Goal: Navigation & Orientation: Go to known website

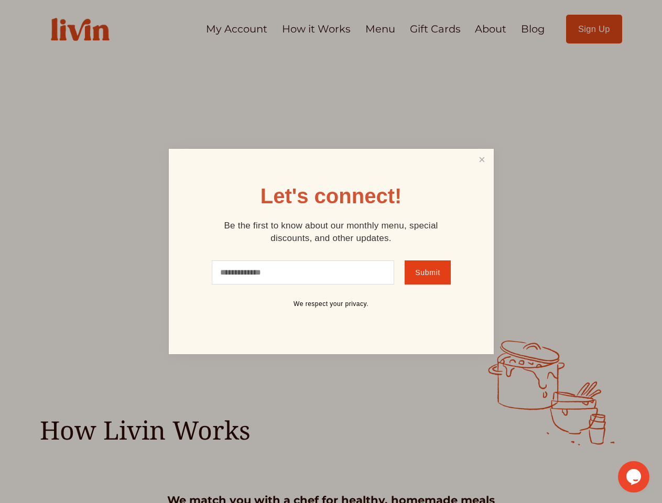
click at [481, 159] on link "Close" at bounding box center [481, 159] width 20 height 19
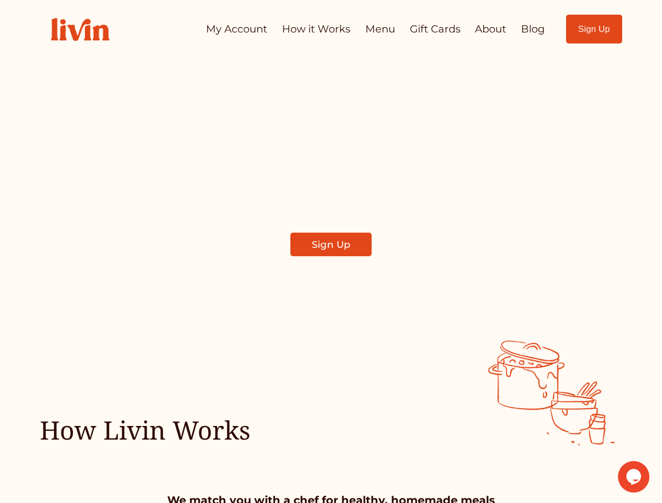
click at [633, 477] on icon "Chat widget" at bounding box center [633, 477] width 15 height 16
